Goal: Information Seeking & Learning: Learn about a topic

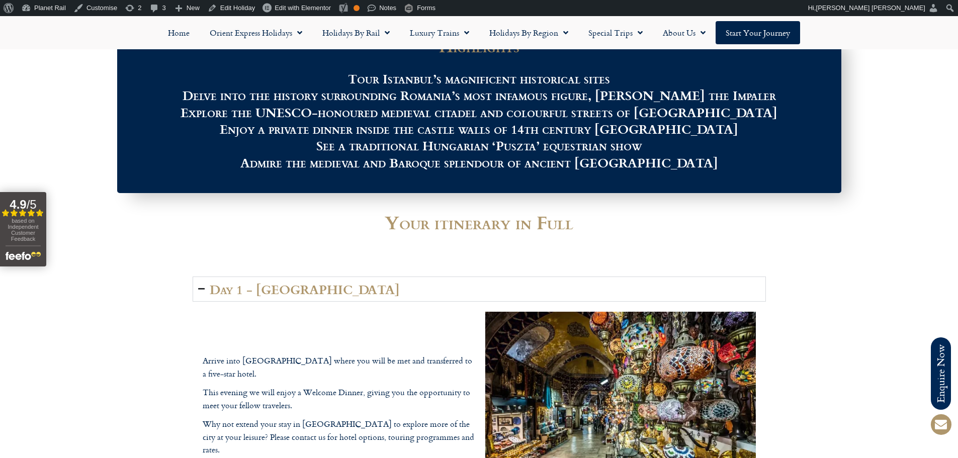
scroll to position [1056, 0]
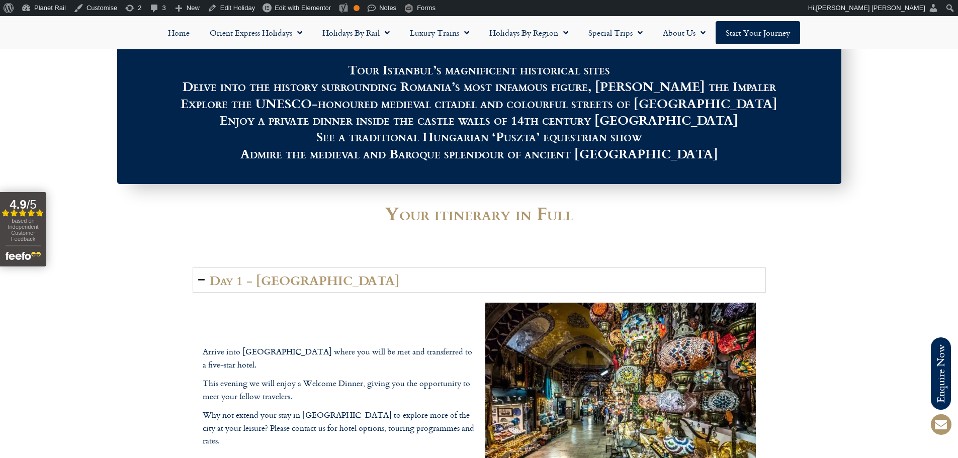
click at [447, 268] on summary "Day 1 - Istanbul" at bounding box center [479, 280] width 573 height 25
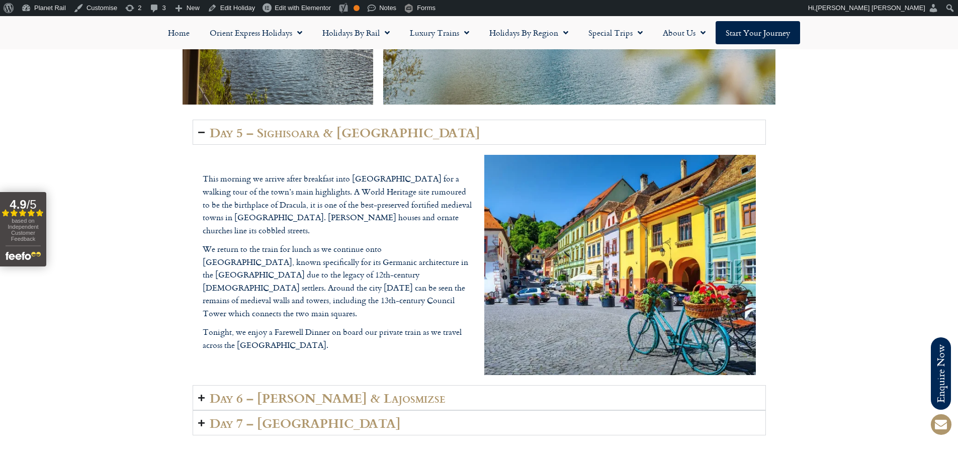
scroll to position [1861, 0]
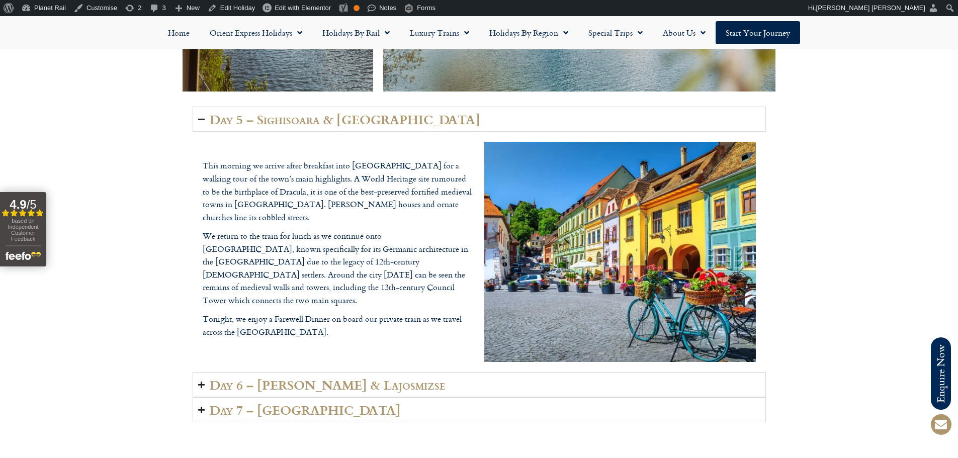
click at [345, 112] on h2 "Day 5 – Sighisoara & Sibiu" at bounding box center [345, 119] width 271 height 14
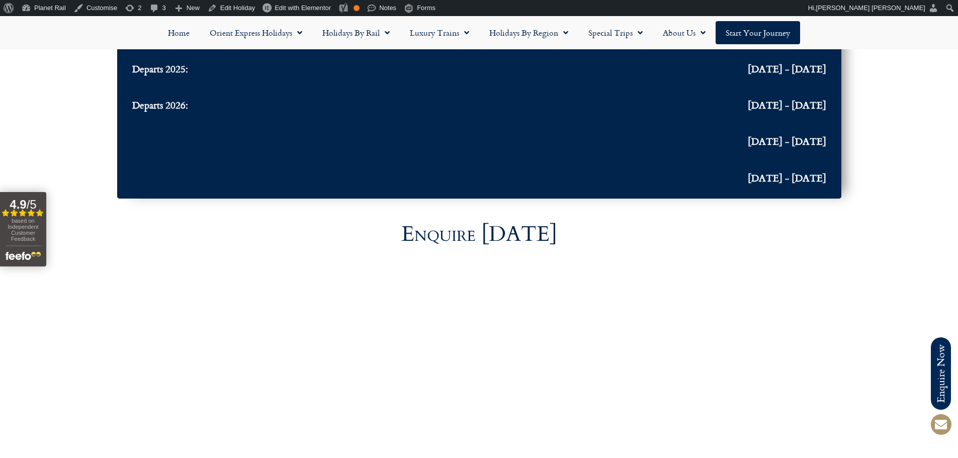
scroll to position [2716, 0]
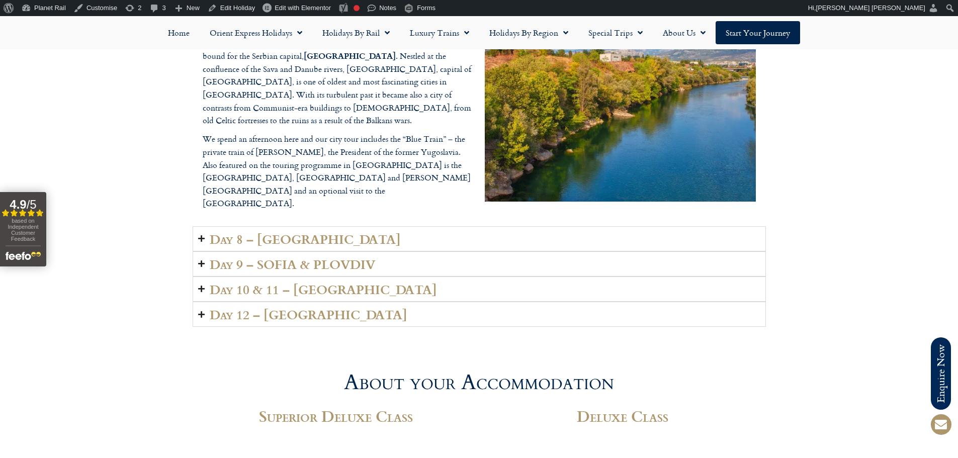
scroll to position [2515, 0]
